Goal: Obtain resource: Obtain resource

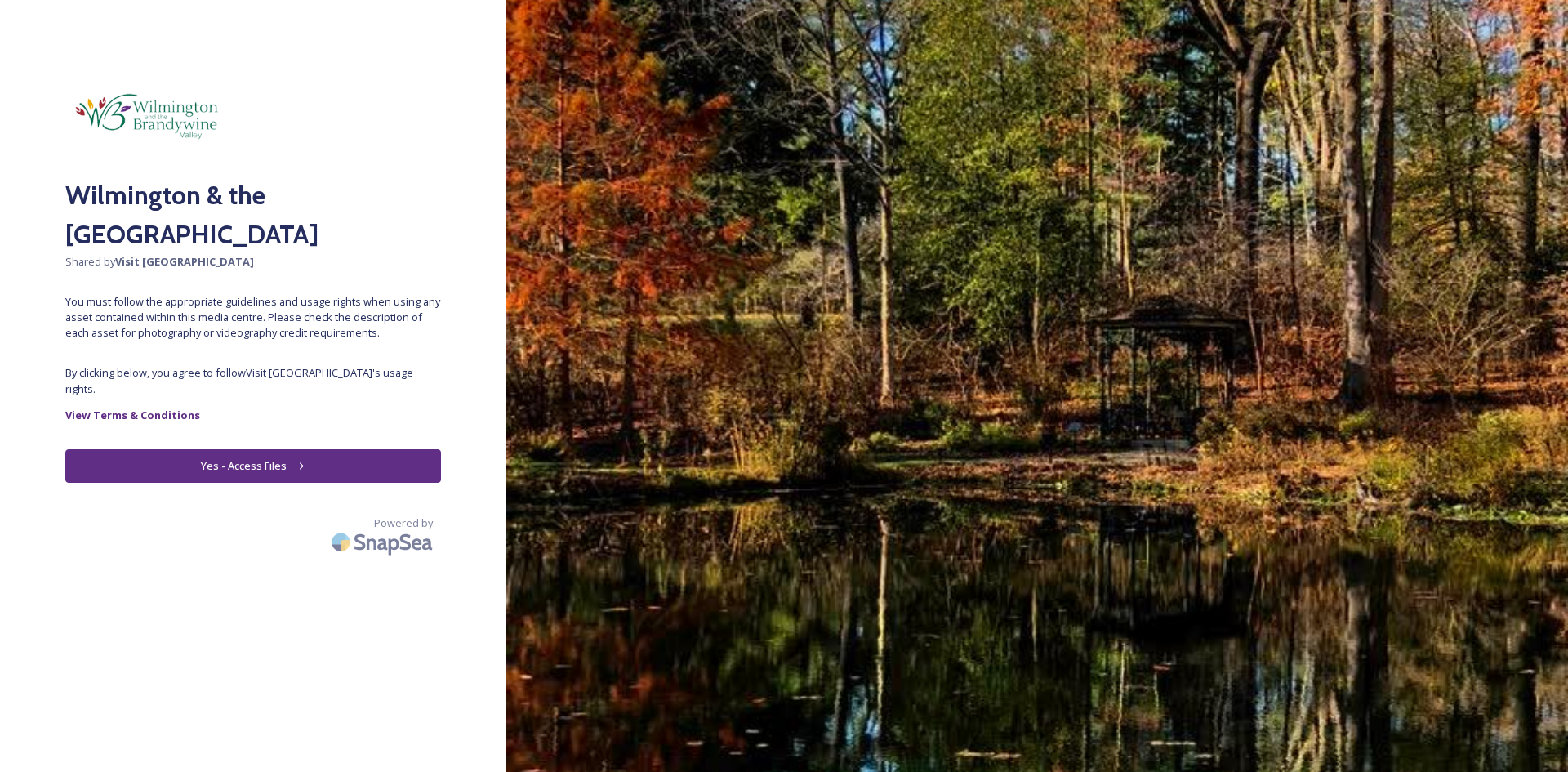
click at [304, 449] on button "Yes - Access Files" at bounding box center [253, 465] width 375 height 34
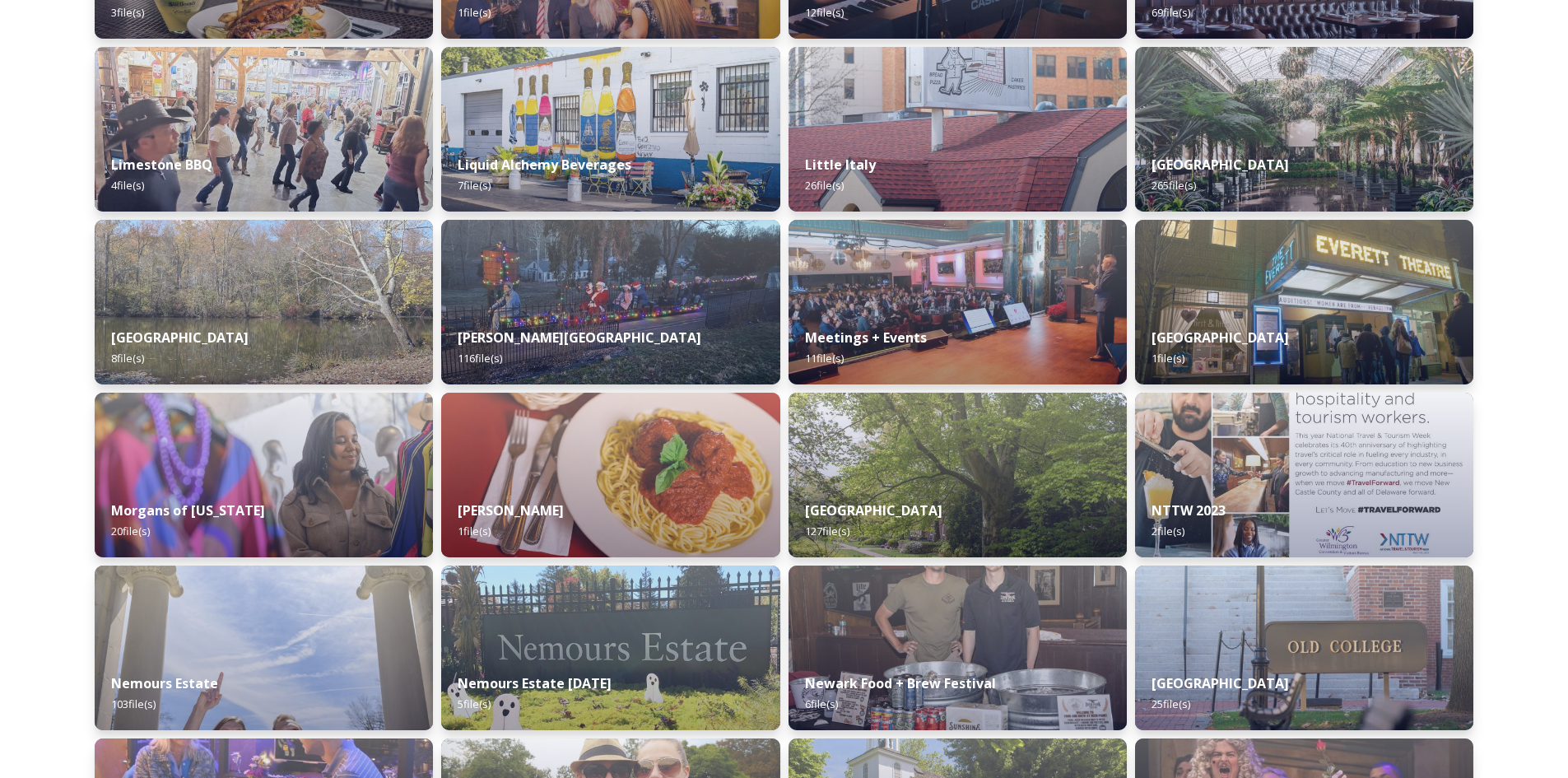
scroll to position [5069, 0]
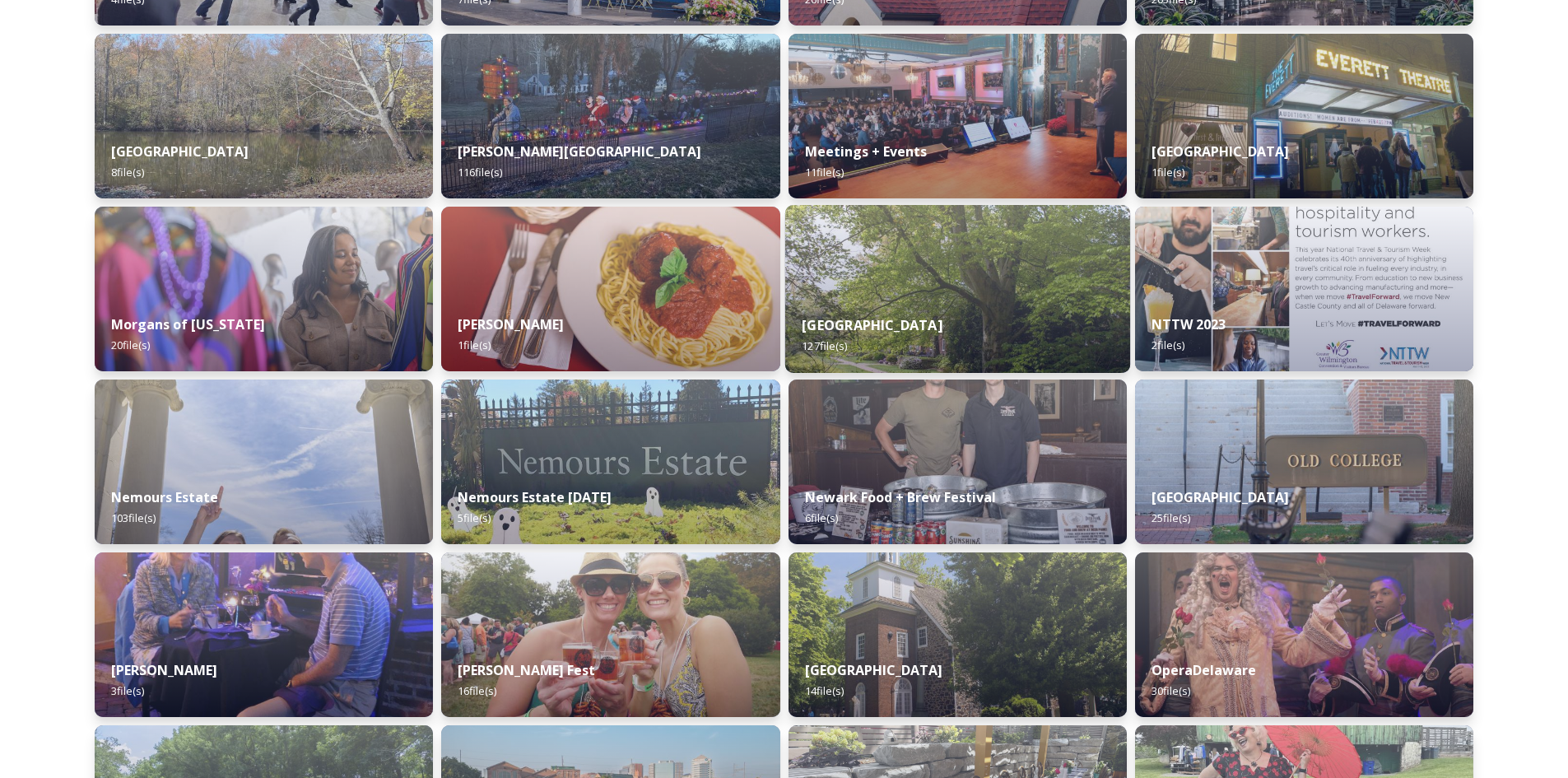
click at [956, 311] on div "[GEOGRAPHIC_DATA] 127 file(s)" at bounding box center [956, 336] width 345 height 75
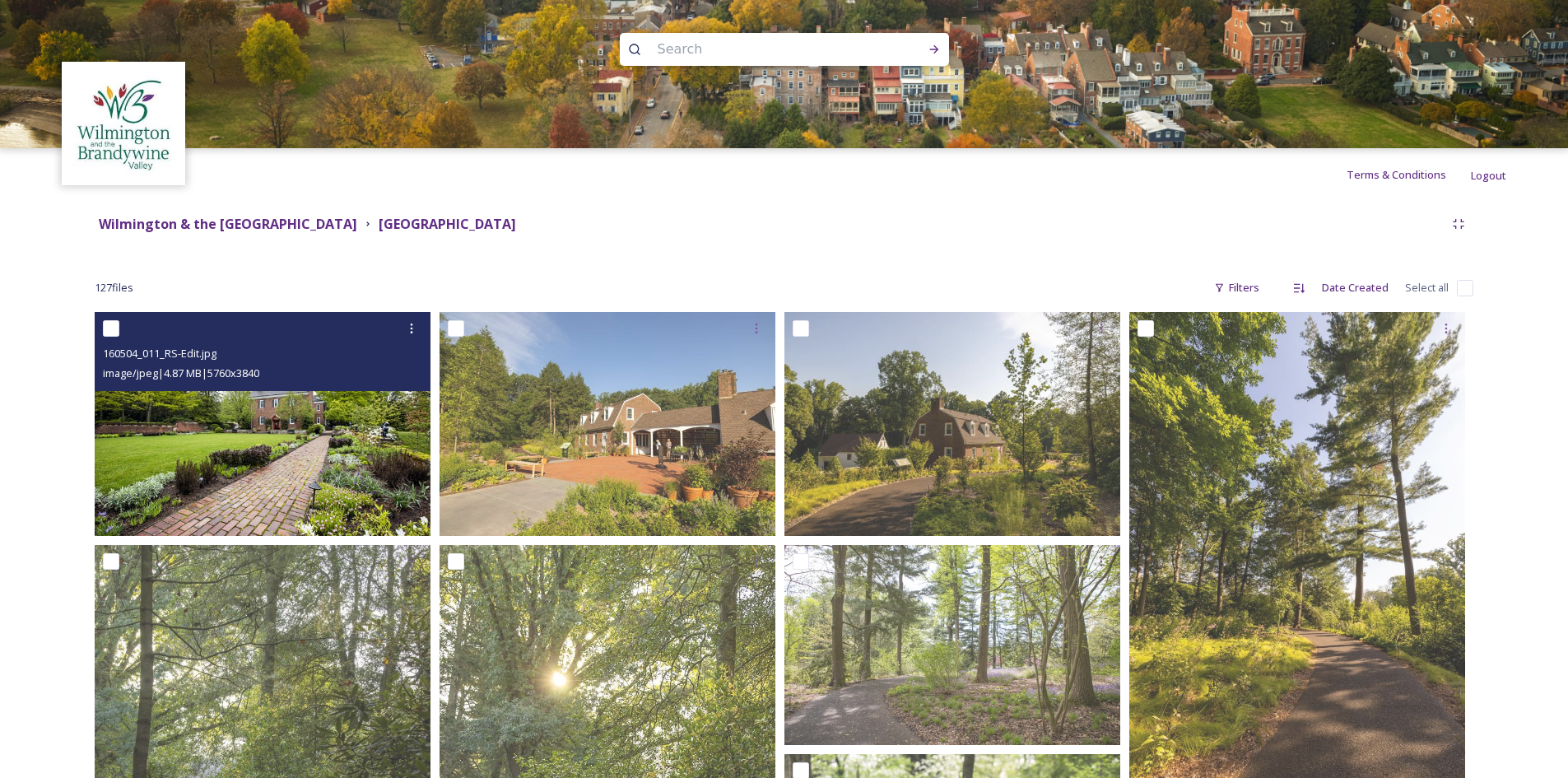
click at [267, 427] on img at bounding box center [262, 423] width 336 height 224
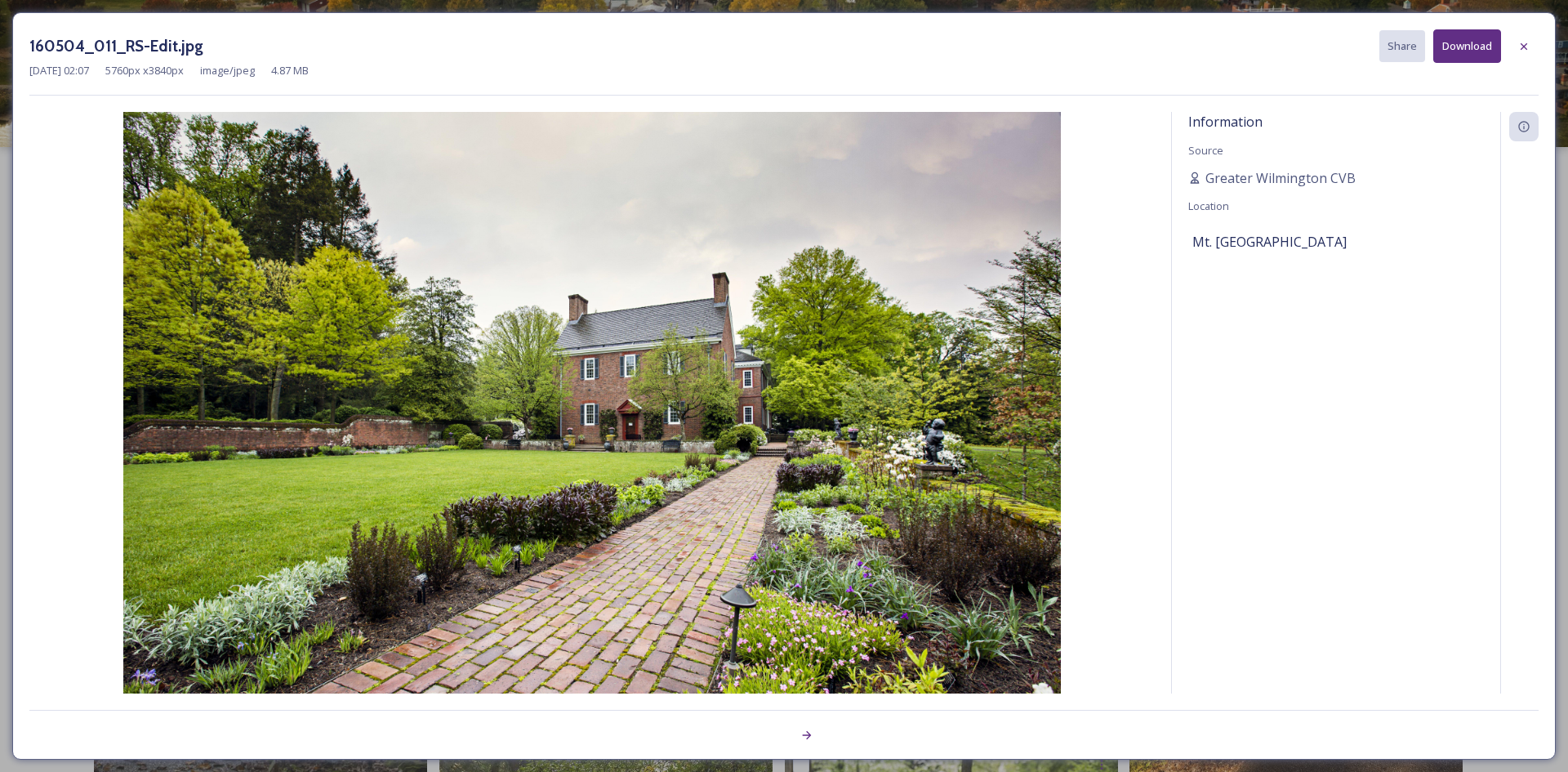
click at [1378, 294] on div "Information Source [GEOGRAPHIC_DATA] CVB Location Mt. [GEOGRAPHIC_DATA]" at bounding box center [1336, 402] width 328 height 581
click at [1529, 44] on icon at bounding box center [1524, 46] width 13 height 13
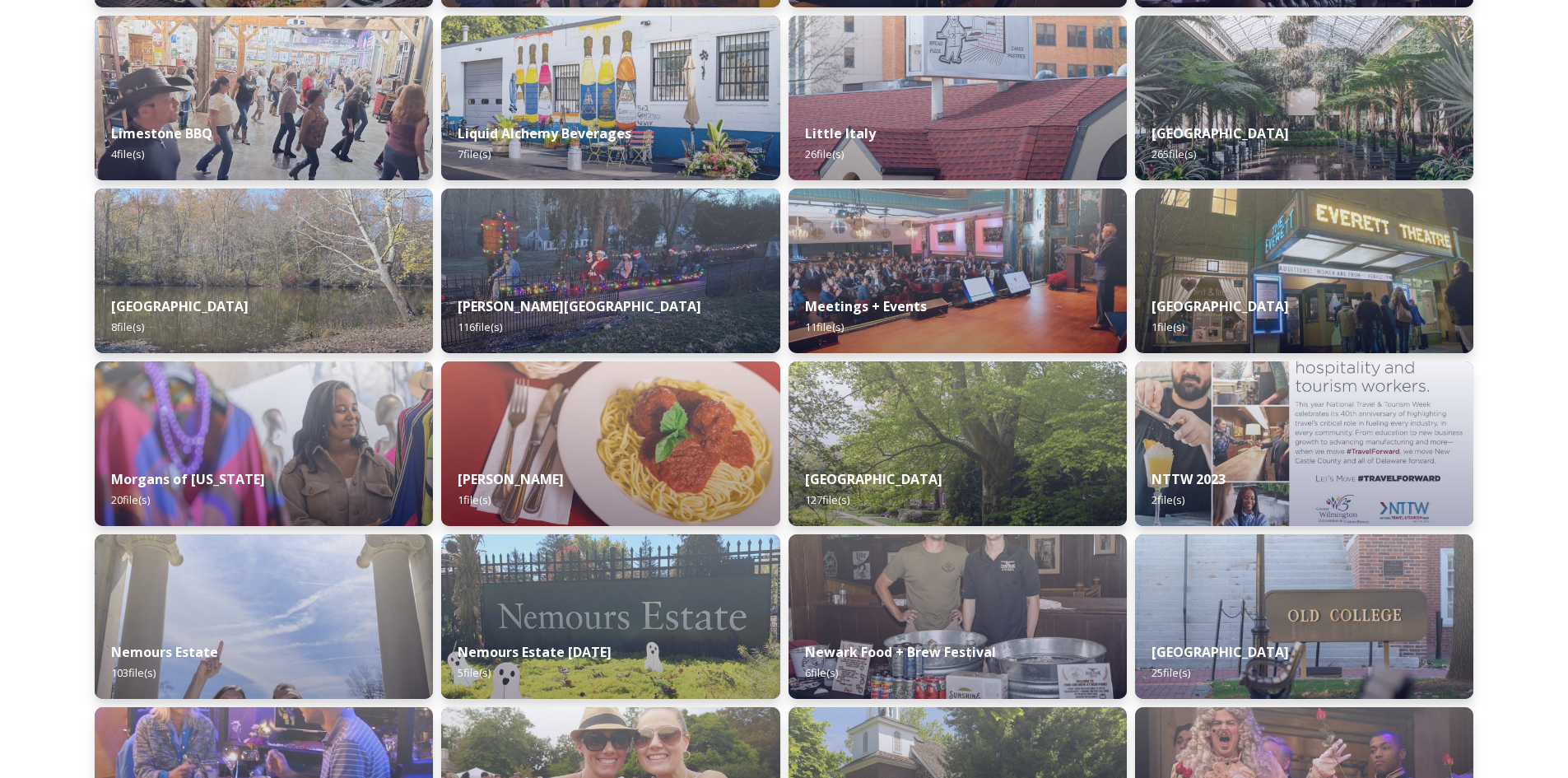
scroll to position [5253, 0]
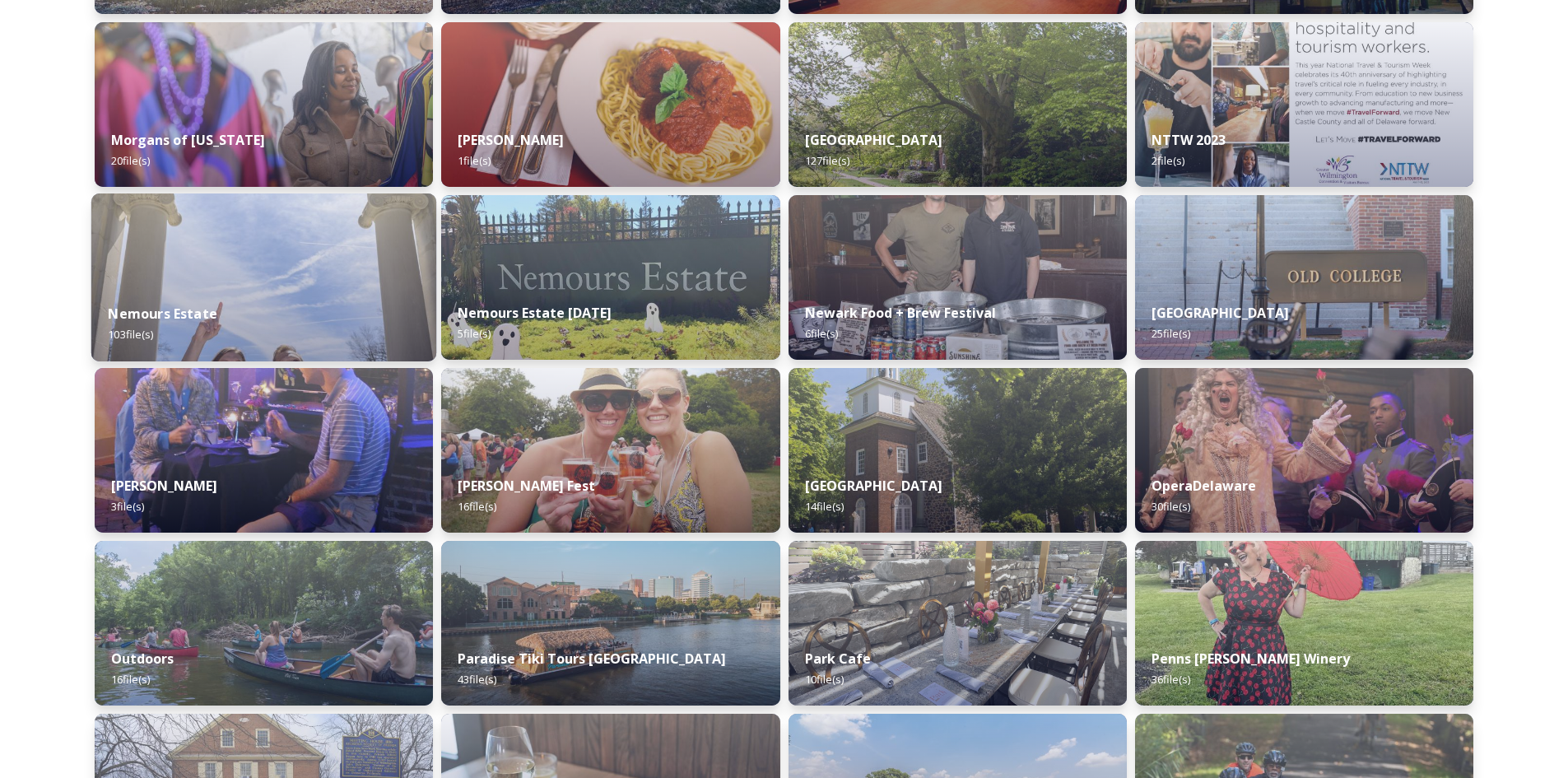
click at [240, 287] on div "Nemours Estate 103 file(s)" at bounding box center [264, 324] width 345 height 75
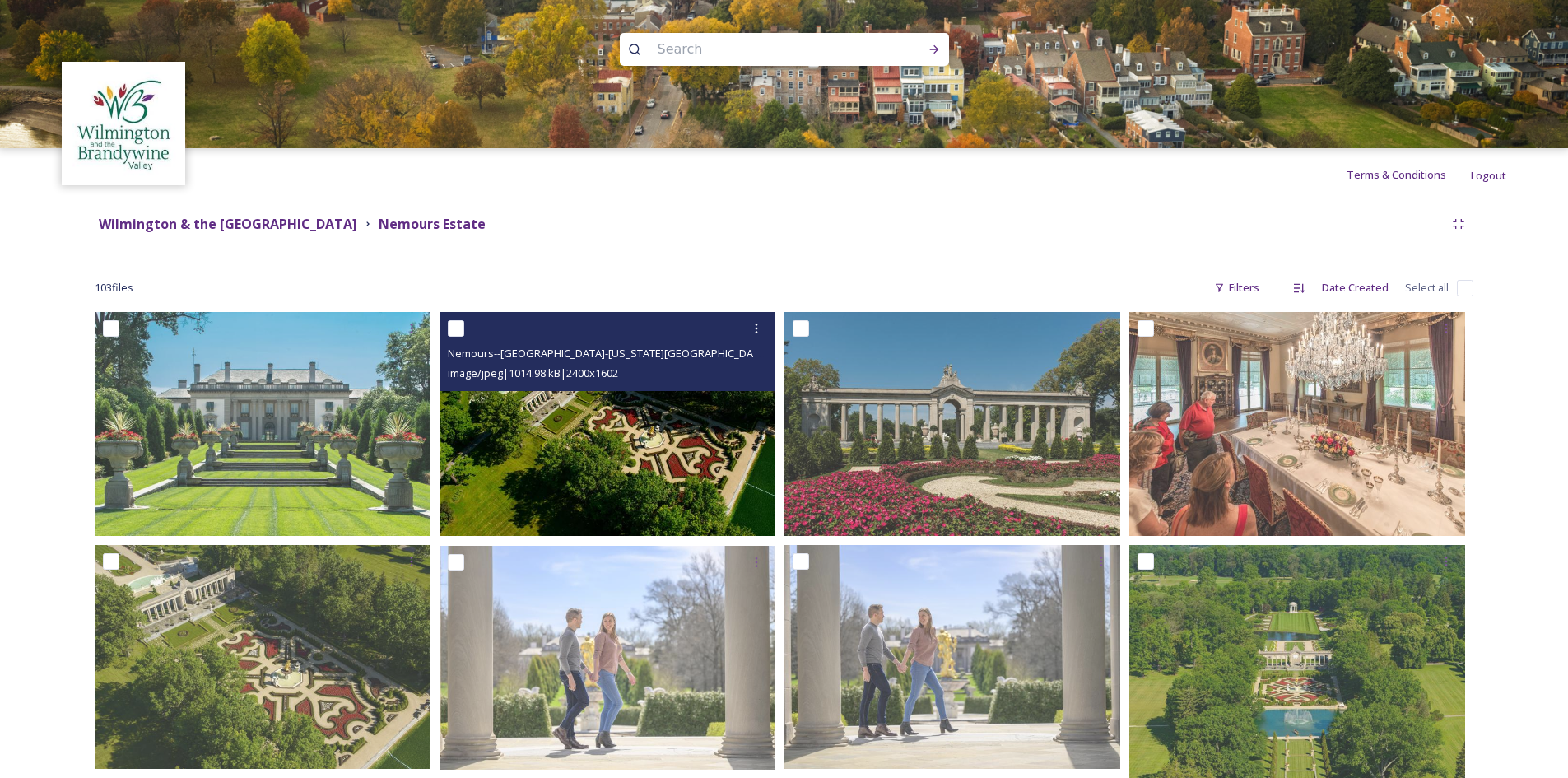
click at [661, 434] on img at bounding box center [607, 423] width 336 height 224
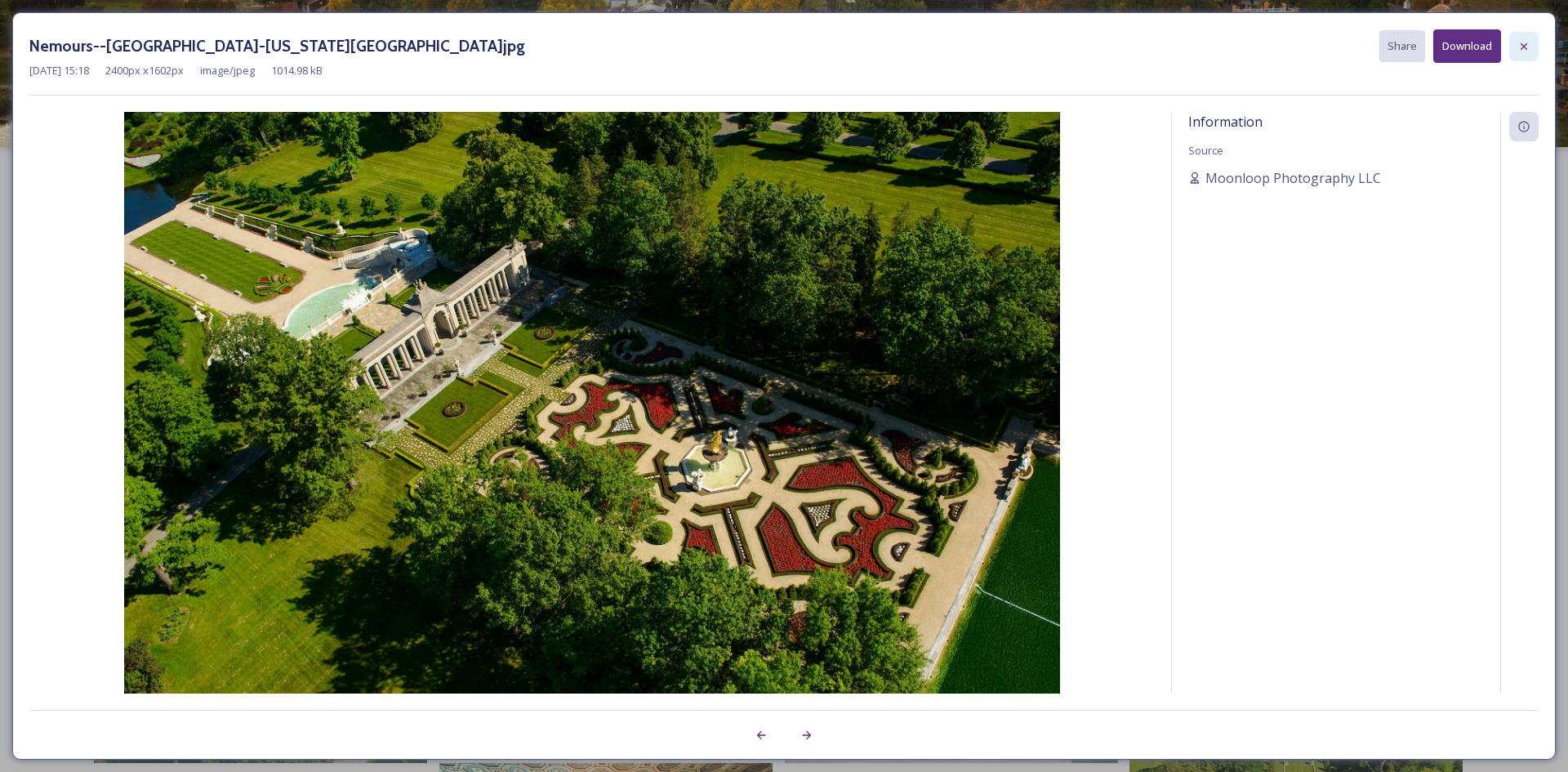
click at [1525, 37] on div at bounding box center [1524, 47] width 30 height 30
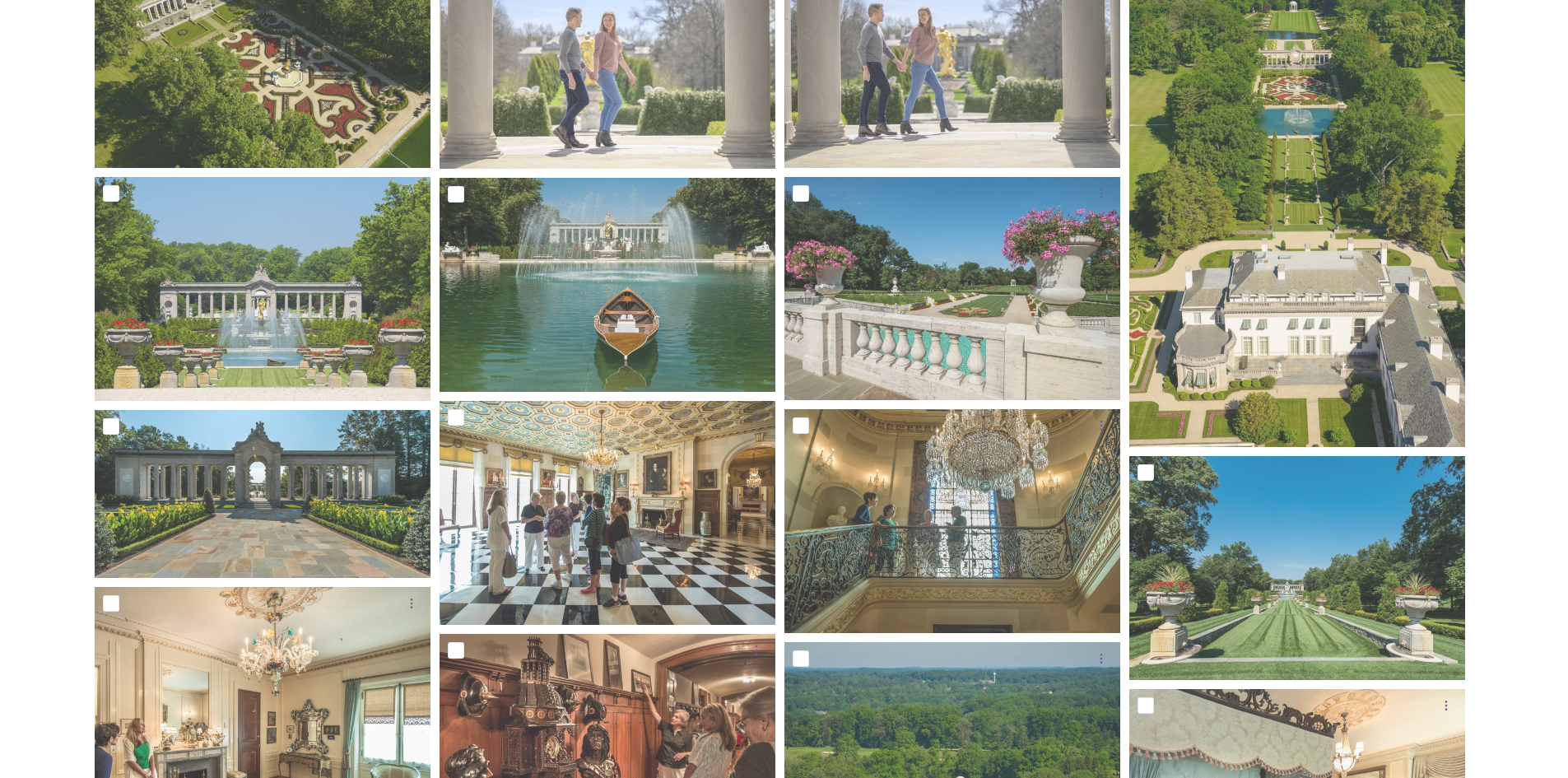
scroll to position [487, 0]
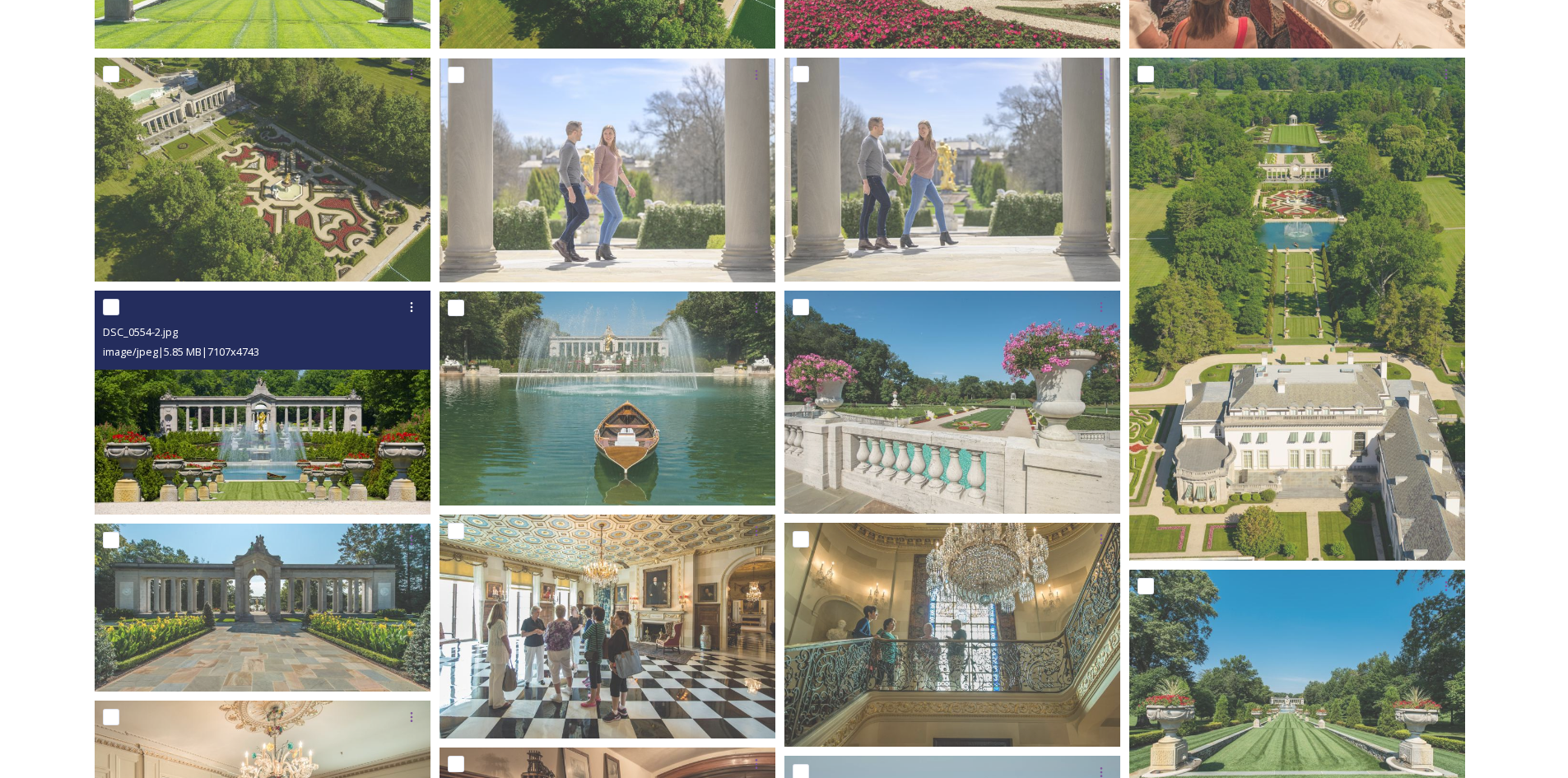
click at [239, 452] on img at bounding box center [262, 402] width 336 height 224
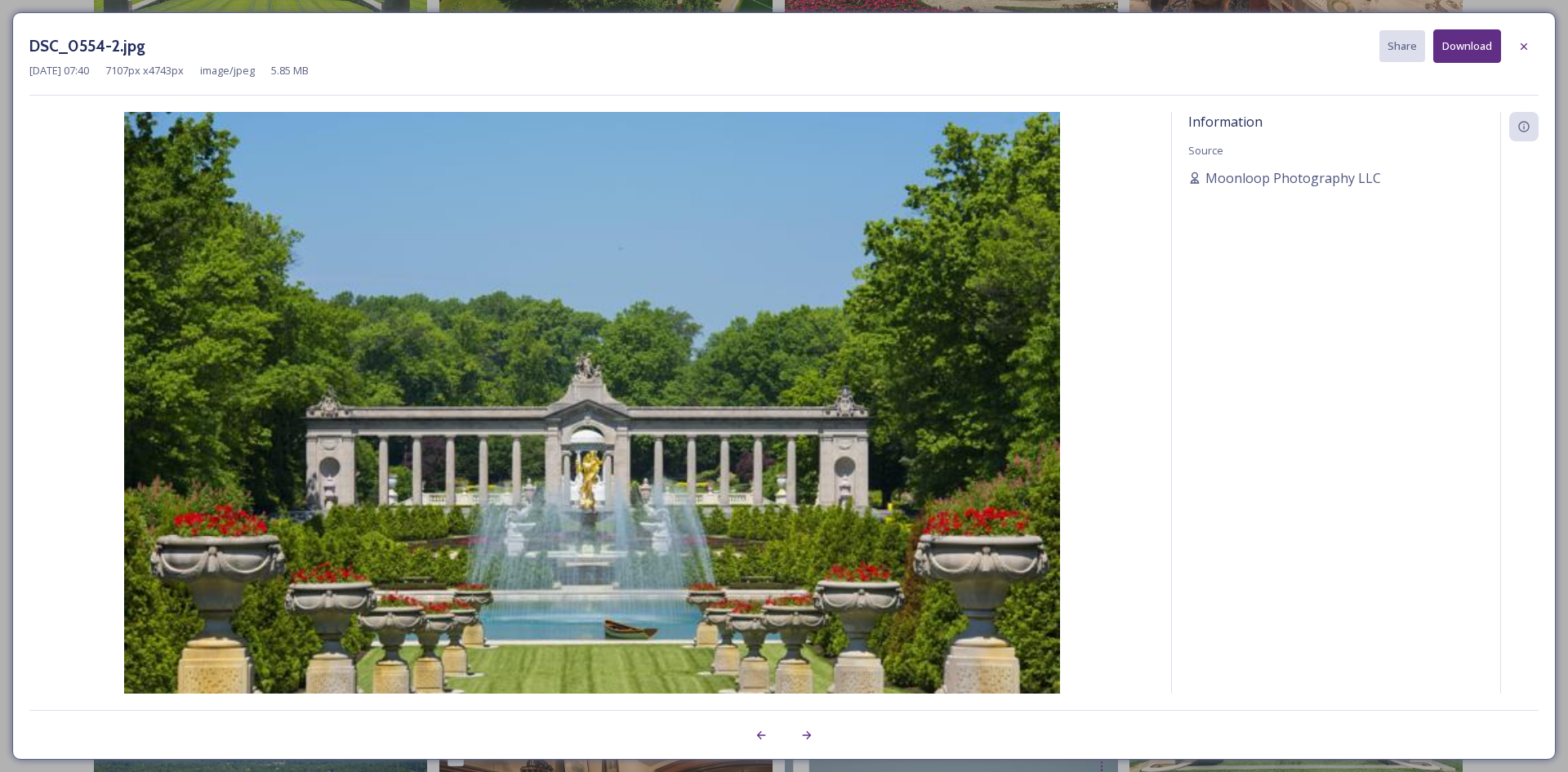
click at [237, 449] on img at bounding box center [592, 424] width 1125 height 625
click at [1519, 48] on icon at bounding box center [1524, 46] width 13 height 13
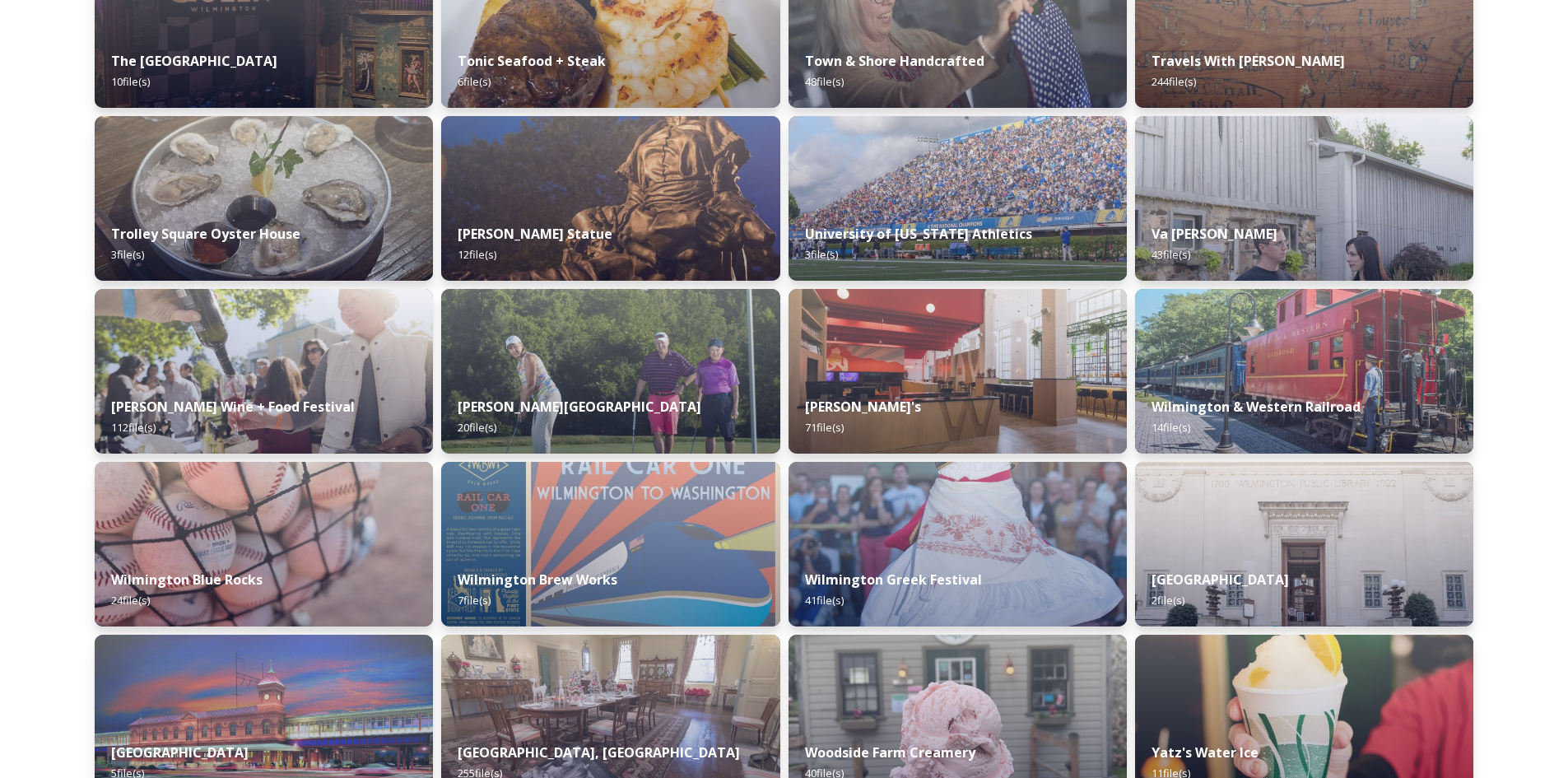
scroll to position [6925, 0]
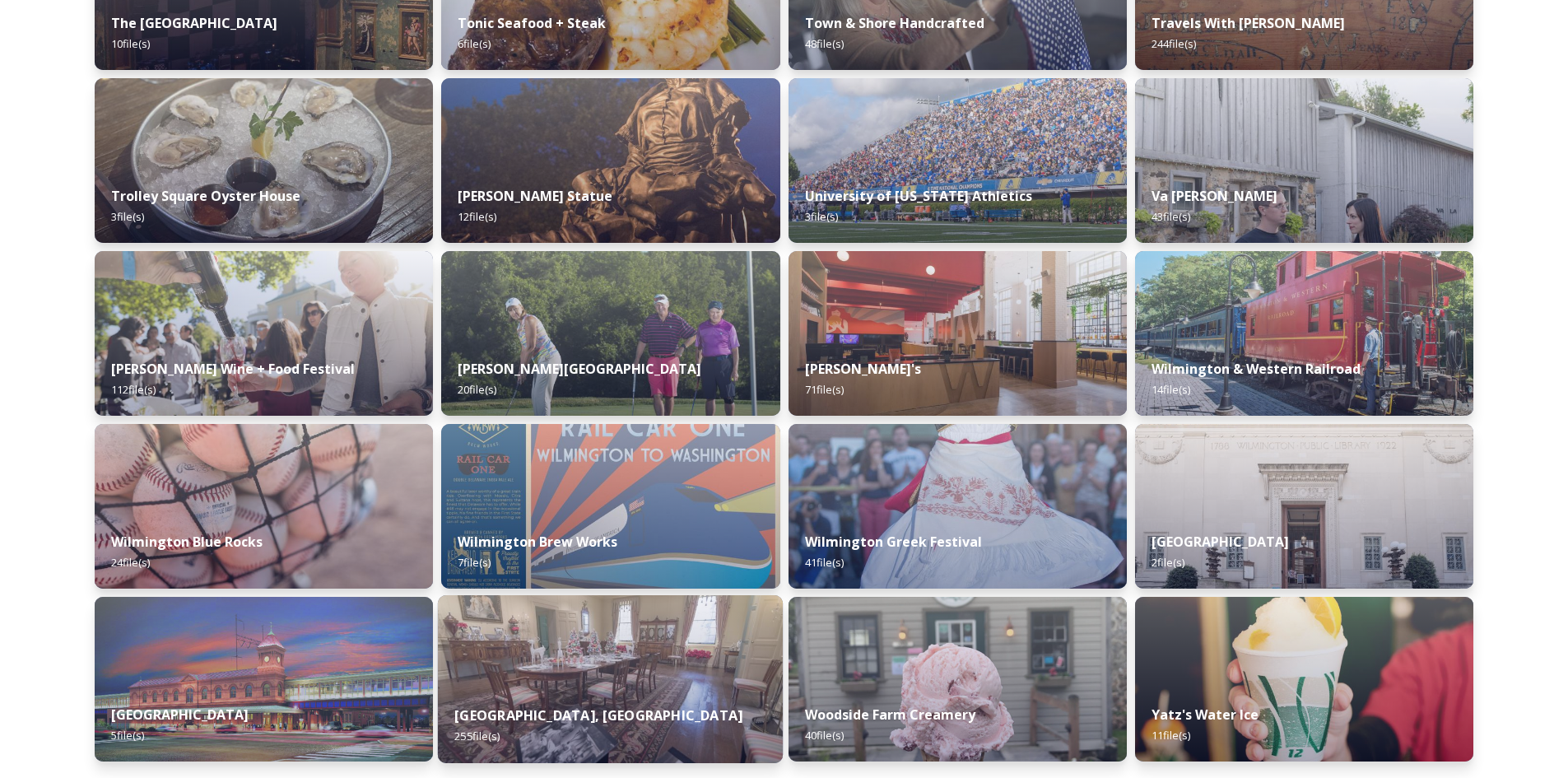
click at [667, 676] on img at bounding box center [611, 679] width 345 height 168
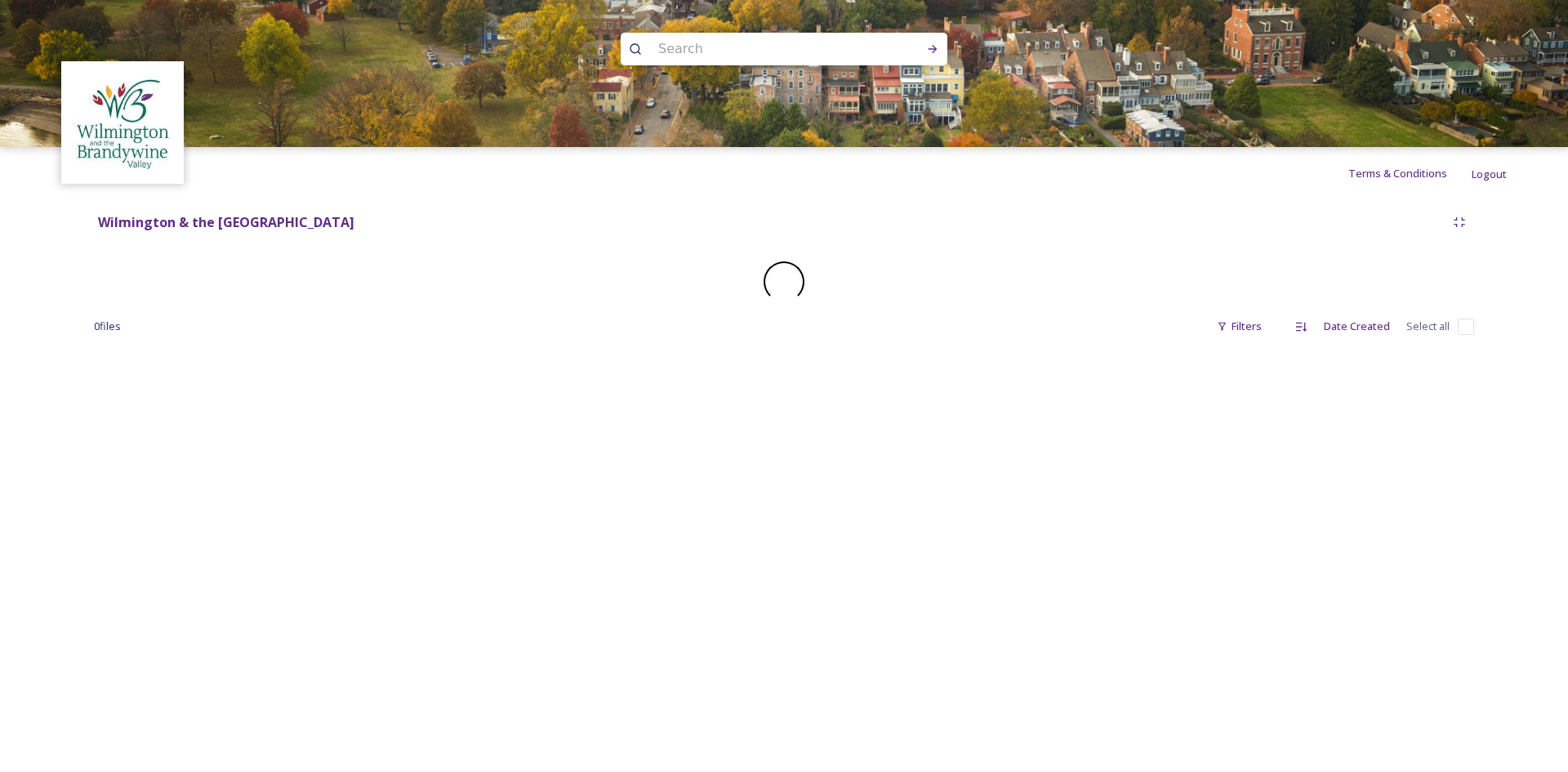
click at [662, 671] on div "Terms & Conditions Logout Shared by: Visit Wilmington Wilmington & the Brandywi…" at bounding box center [784, 386] width 1568 height 772
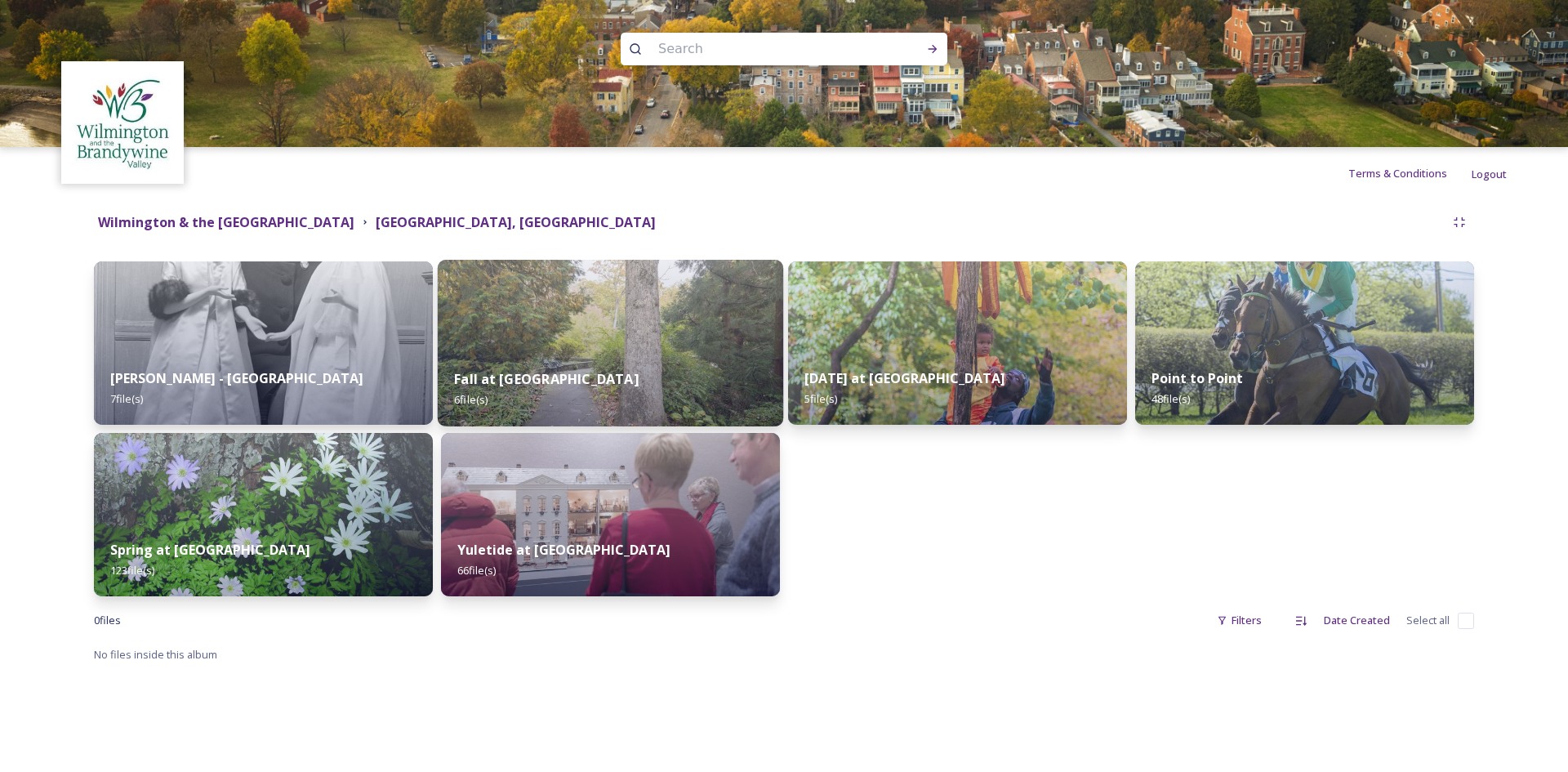
click at [594, 356] on div "Fall at [GEOGRAPHIC_DATA] 6 file(s)" at bounding box center [611, 389] width 346 height 74
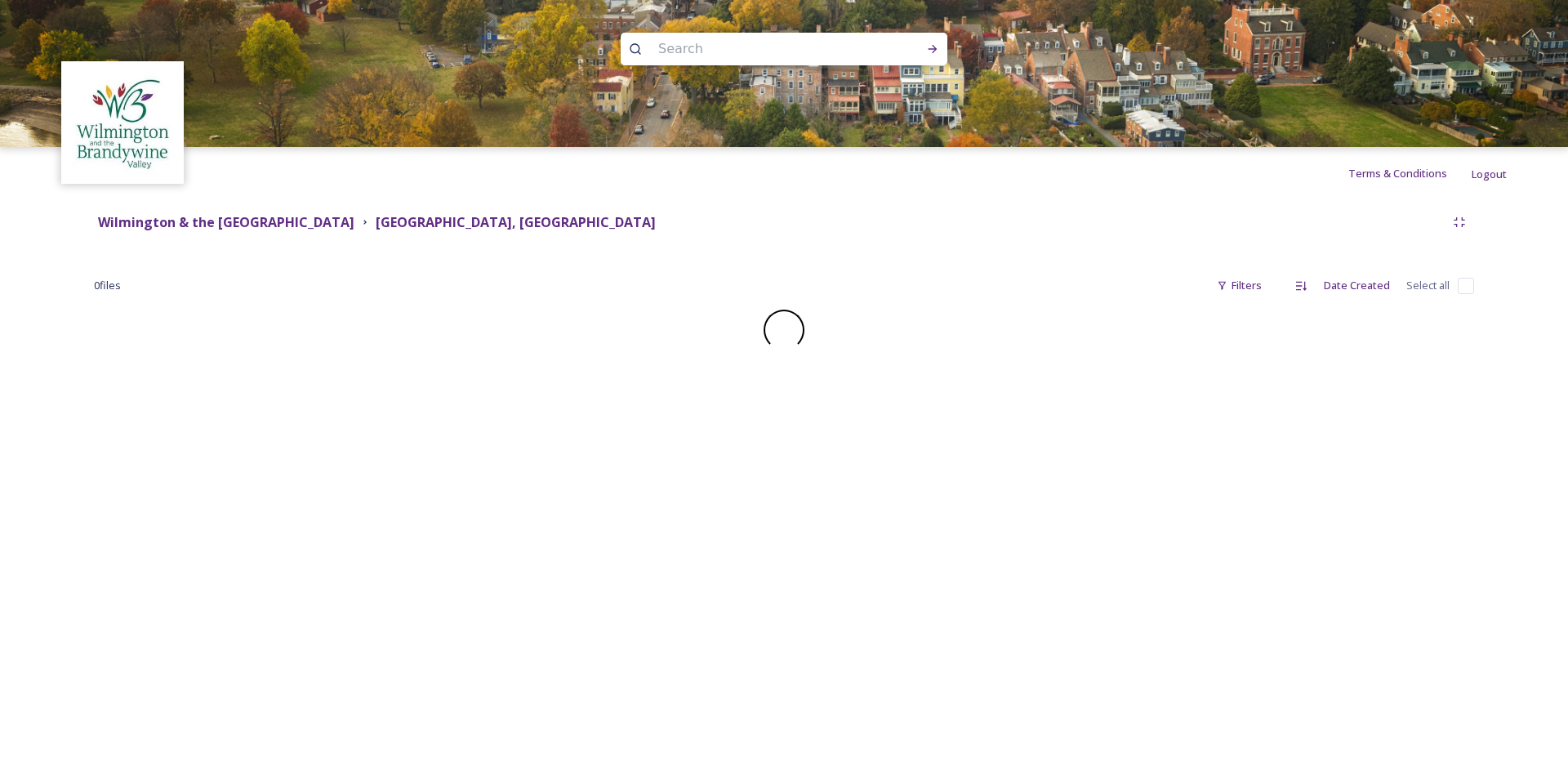
click at [594, 356] on div "Wilmington & the [GEOGRAPHIC_DATA] [GEOGRAPHIC_DATA], Garden and Library 0 file…" at bounding box center [784, 279] width 1446 height 160
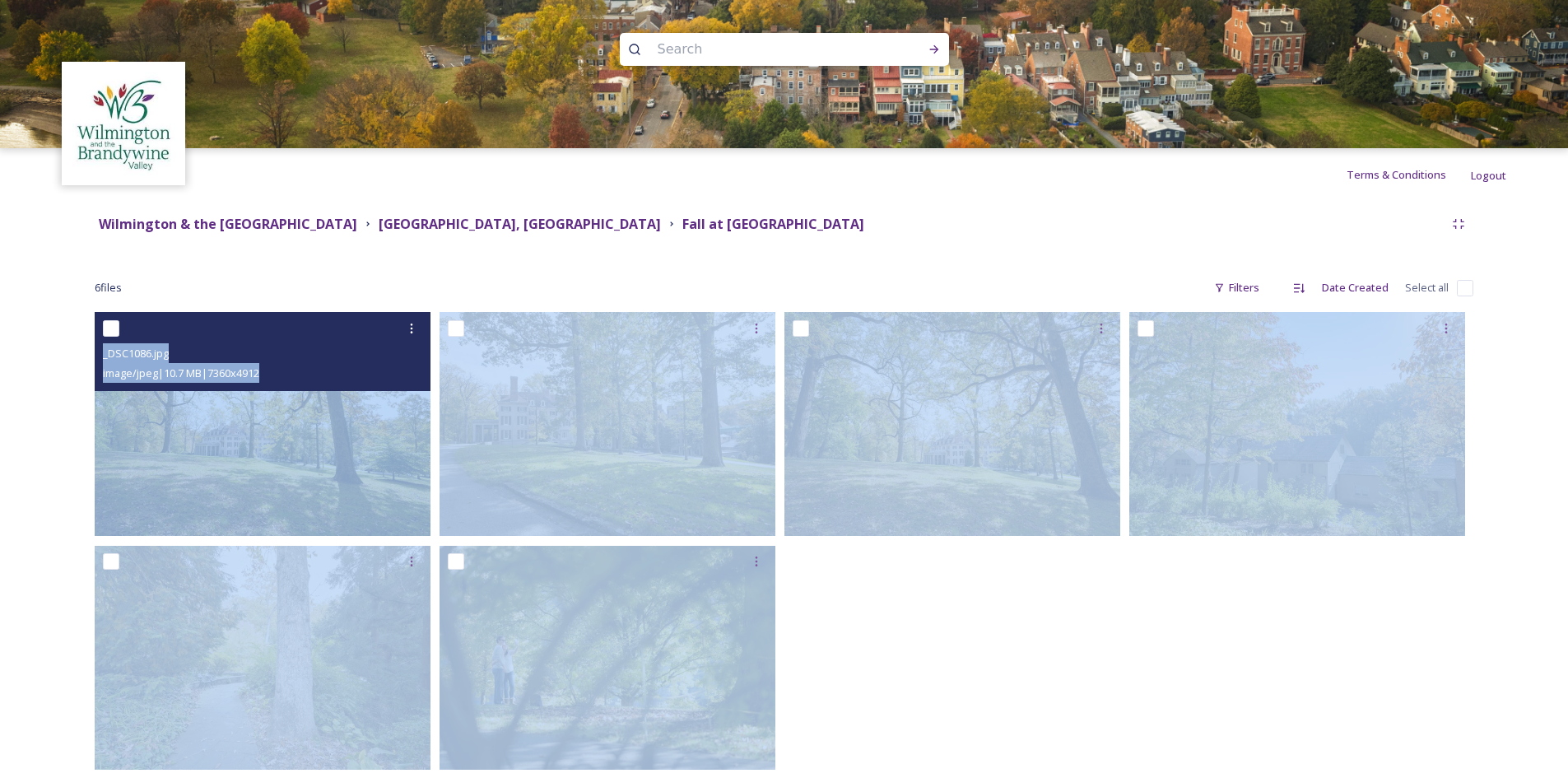
click at [215, 431] on img at bounding box center [262, 423] width 336 height 224
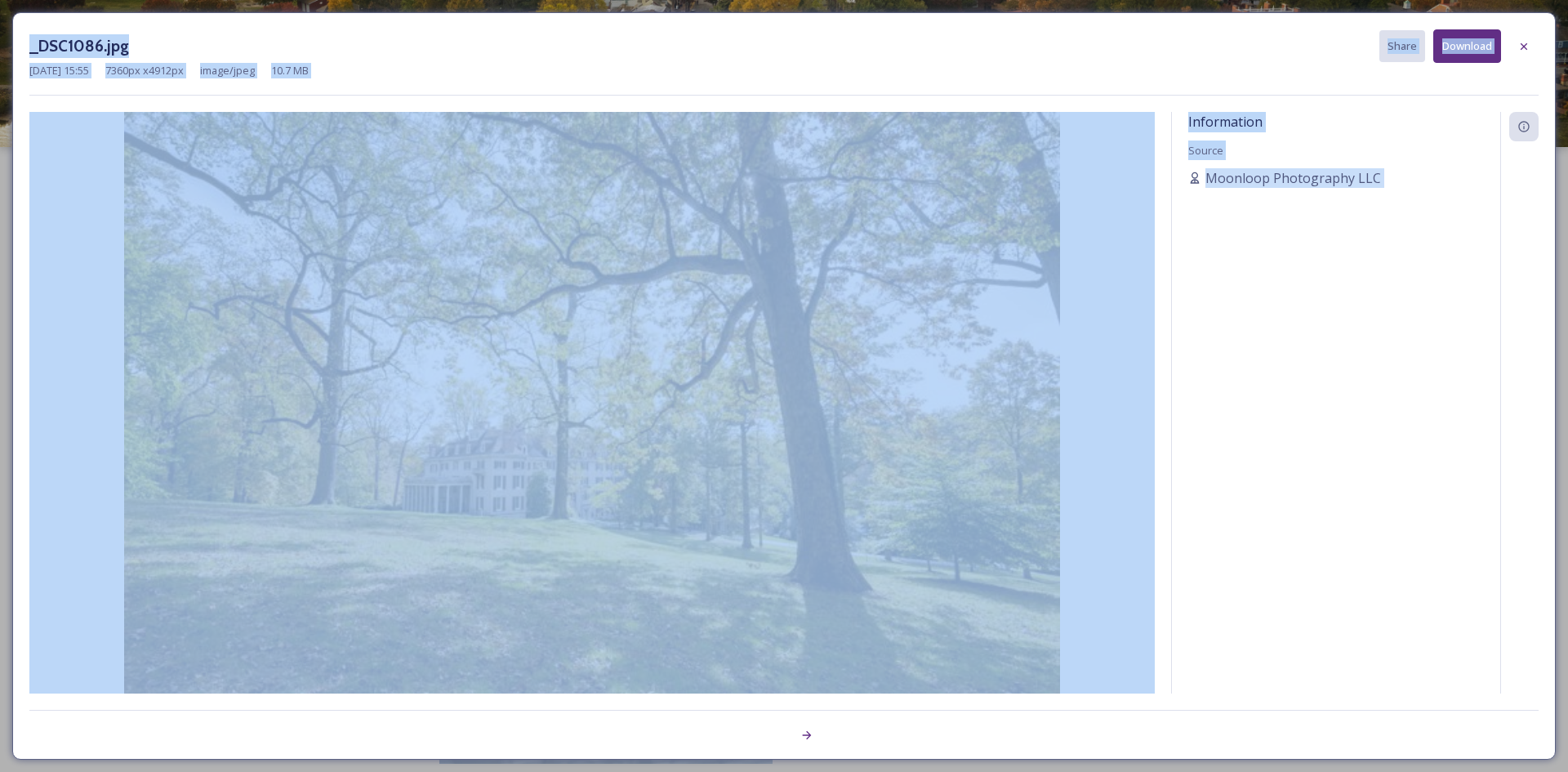
click at [213, 427] on img at bounding box center [592, 424] width 1125 height 625
click at [1529, 44] on icon at bounding box center [1524, 46] width 13 height 13
